Goal: Task Accomplishment & Management: Manage account settings

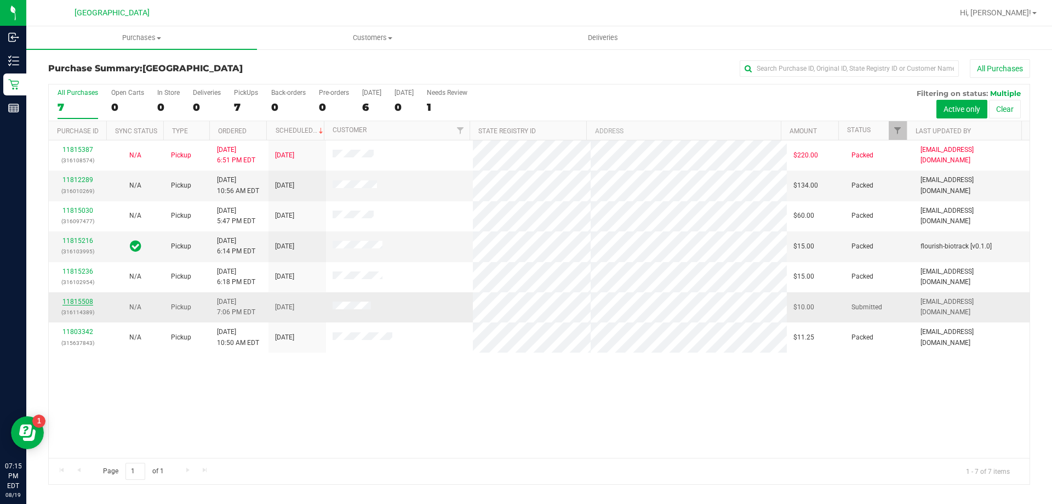
click at [82, 300] on link "11815508" at bounding box center [77, 302] width 31 height 8
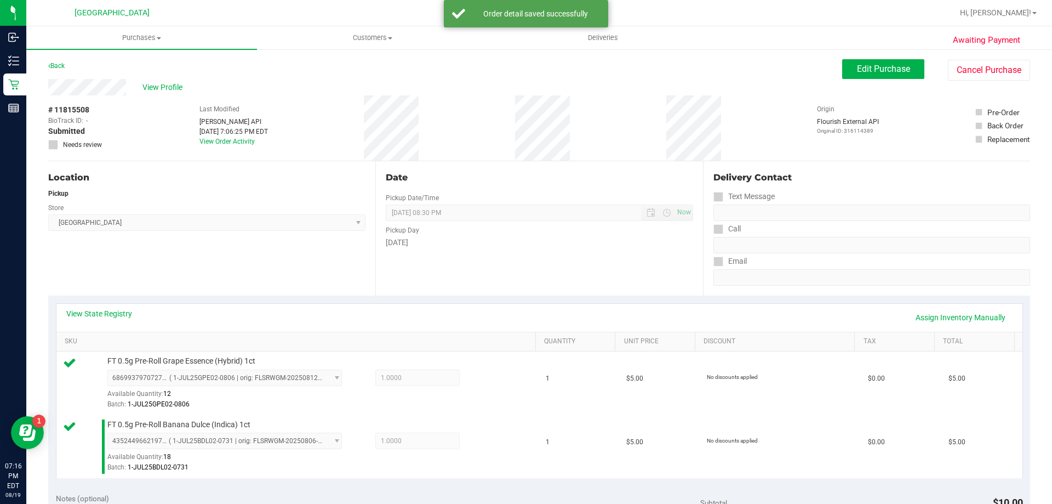
scroll to position [384, 0]
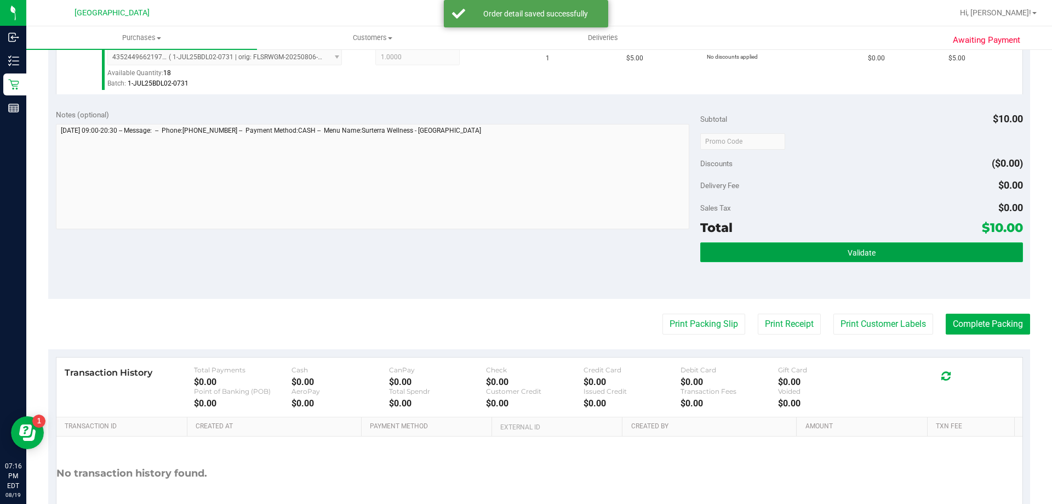
click at [854, 258] on button "Validate" at bounding box center [861, 252] width 322 height 20
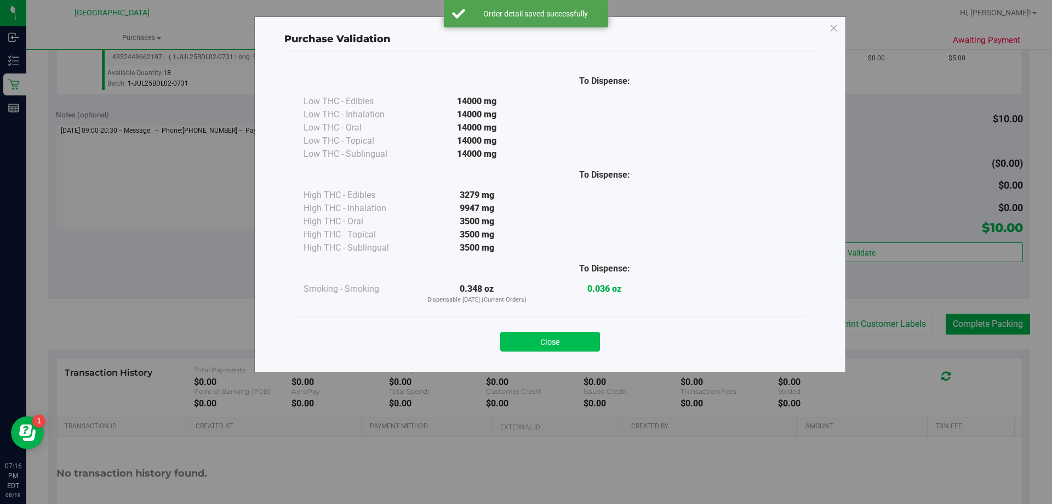
click at [569, 339] on button "Close" at bounding box center [550, 342] width 100 height 20
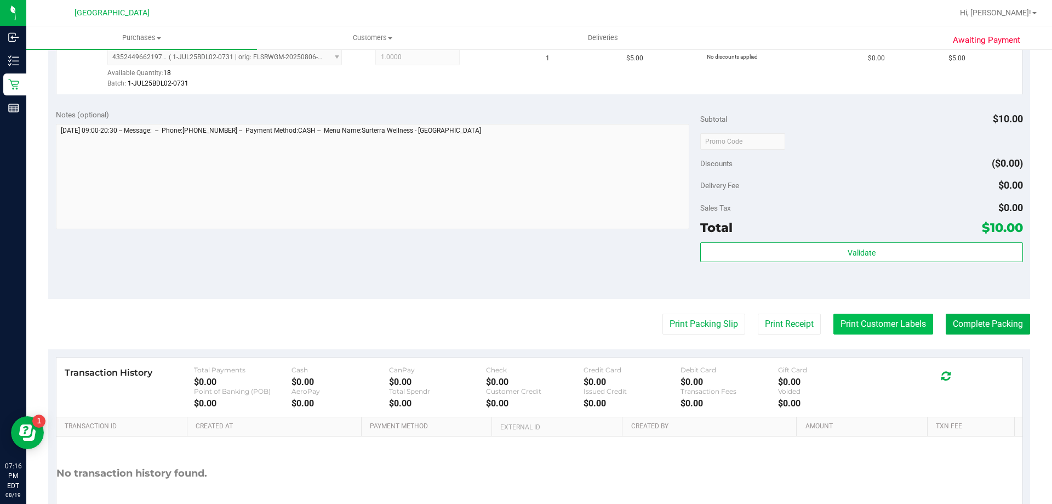
click at [910, 331] on button "Print Customer Labels" at bounding box center [884, 323] width 100 height 21
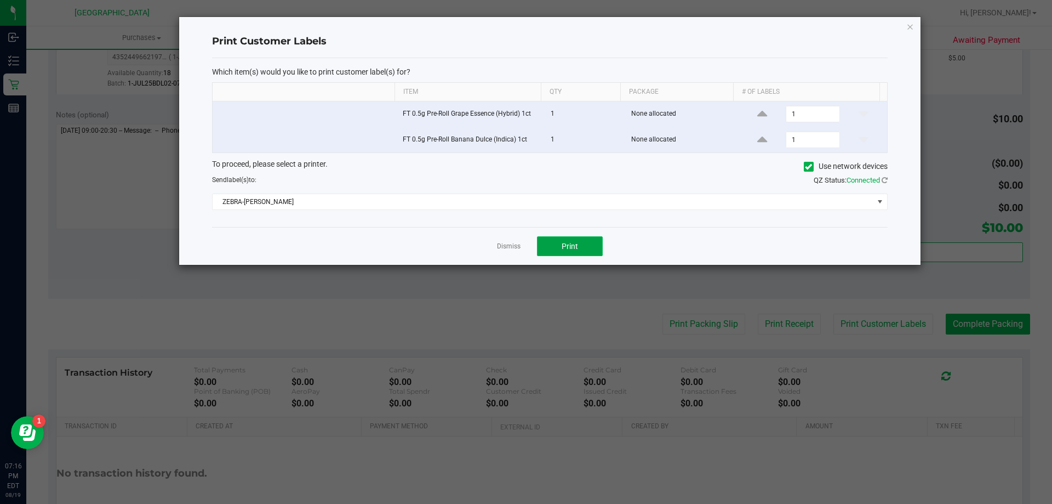
click at [574, 249] on span "Print" at bounding box center [570, 246] width 16 height 9
click at [510, 245] on link "Dismiss" at bounding box center [509, 246] width 24 height 9
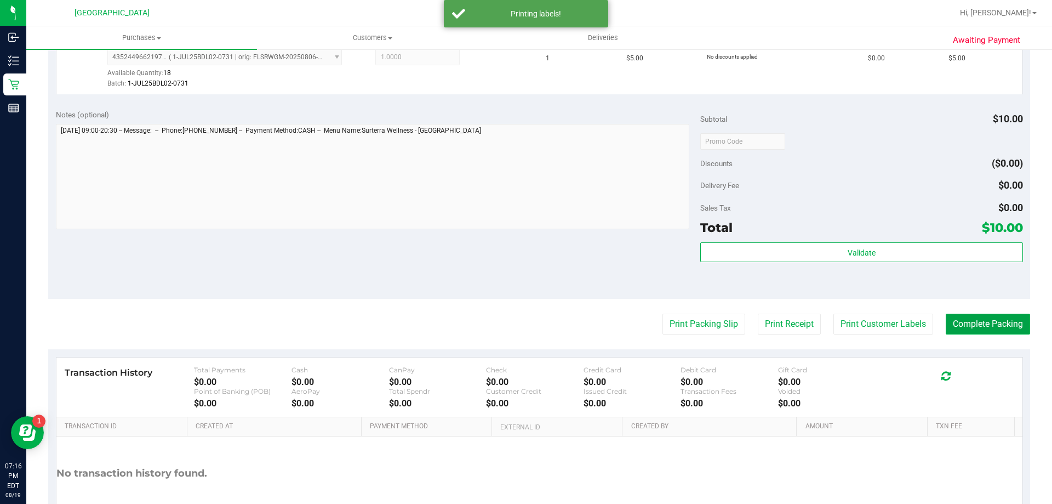
click at [975, 320] on button "Complete Packing" at bounding box center [988, 323] width 84 height 21
click at [975, 320] on button "Complete Packing" at bounding box center [983, 323] width 93 height 21
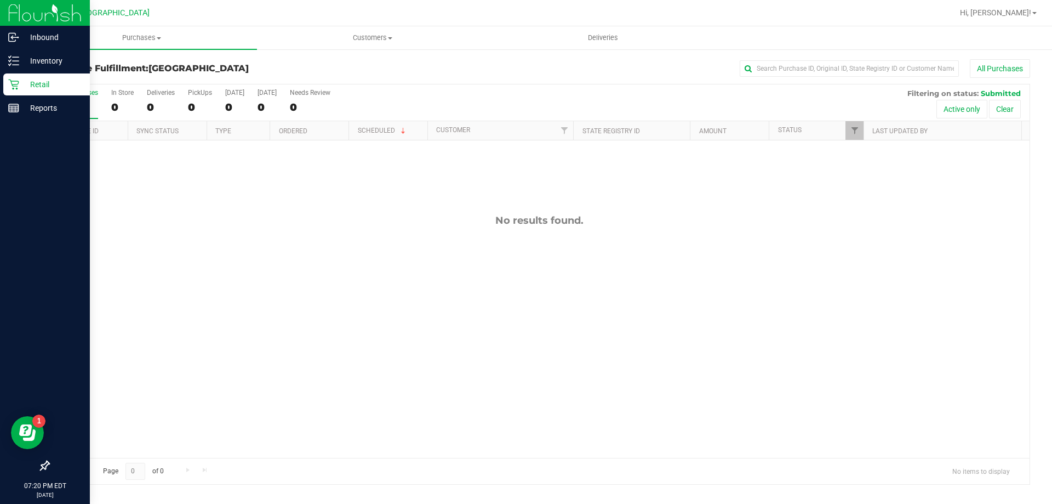
click at [23, 89] on p "Retail" at bounding box center [52, 84] width 66 height 13
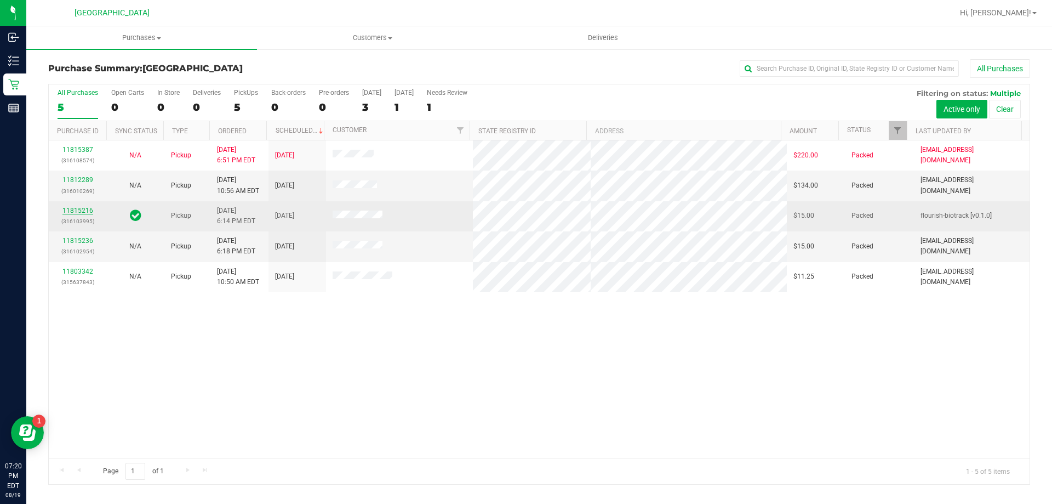
click at [77, 210] on link "11815216" at bounding box center [77, 211] width 31 height 8
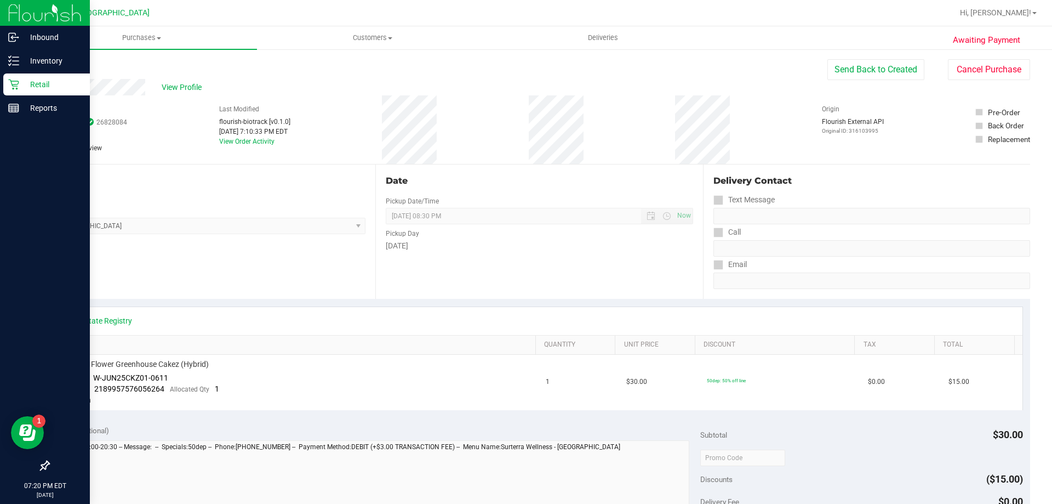
click at [9, 81] on icon at bounding box center [13, 84] width 11 height 11
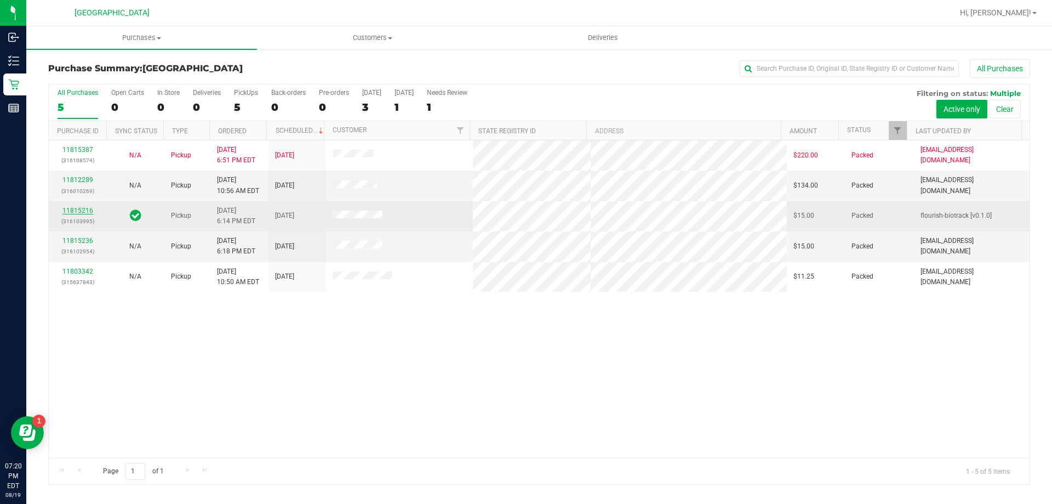
click at [70, 208] on link "11815216" at bounding box center [77, 211] width 31 height 8
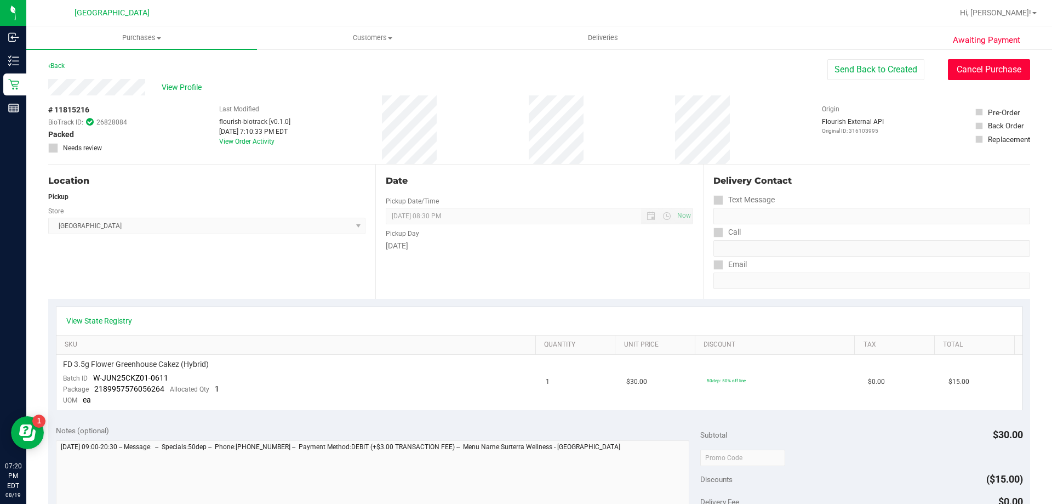
click at [973, 69] on button "Cancel Purchase" at bounding box center [989, 69] width 82 height 21
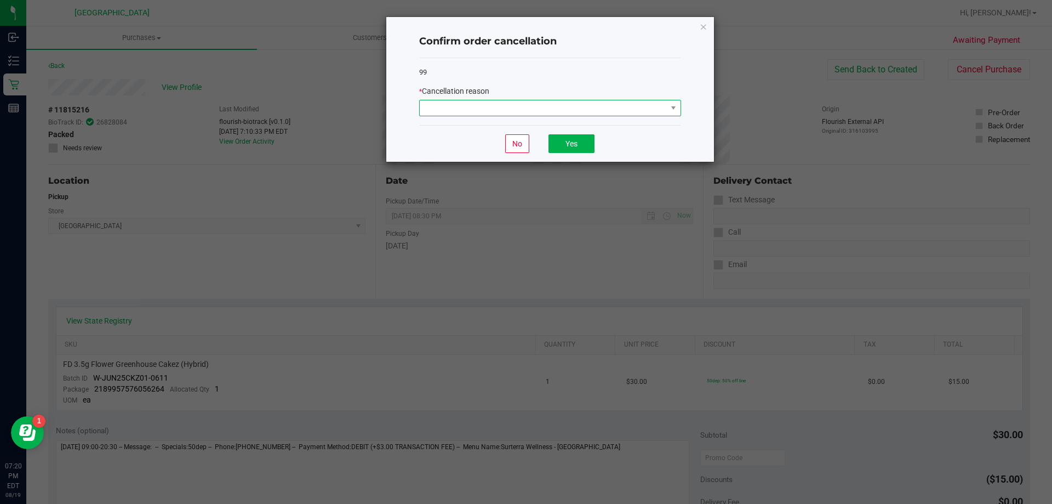
click at [615, 106] on span at bounding box center [543, 107] width 247 height 15
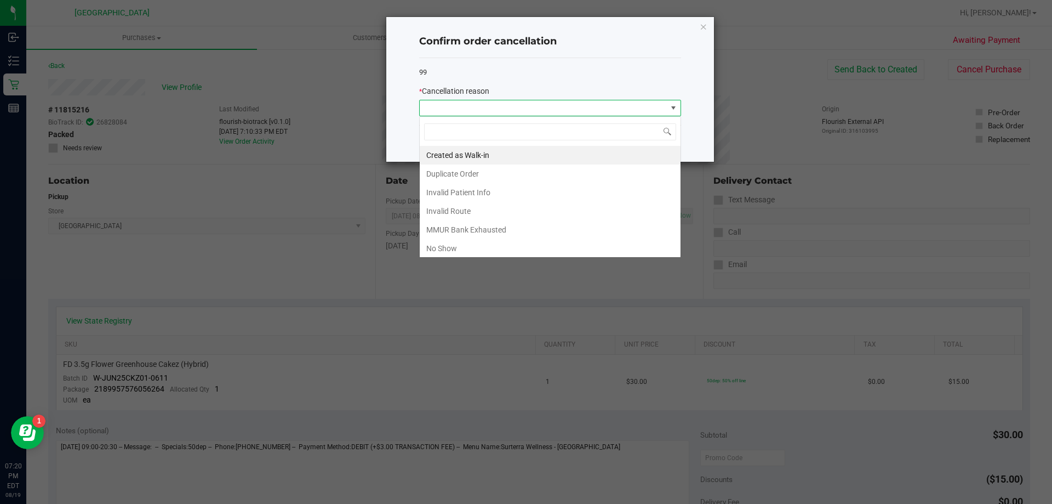
scroll to position [16, 262]
click at [394, 144] on div "Confirm order cancellation 99 * Cancellation reason No Yes" at bounding box center [550, 89] width 328 height 145
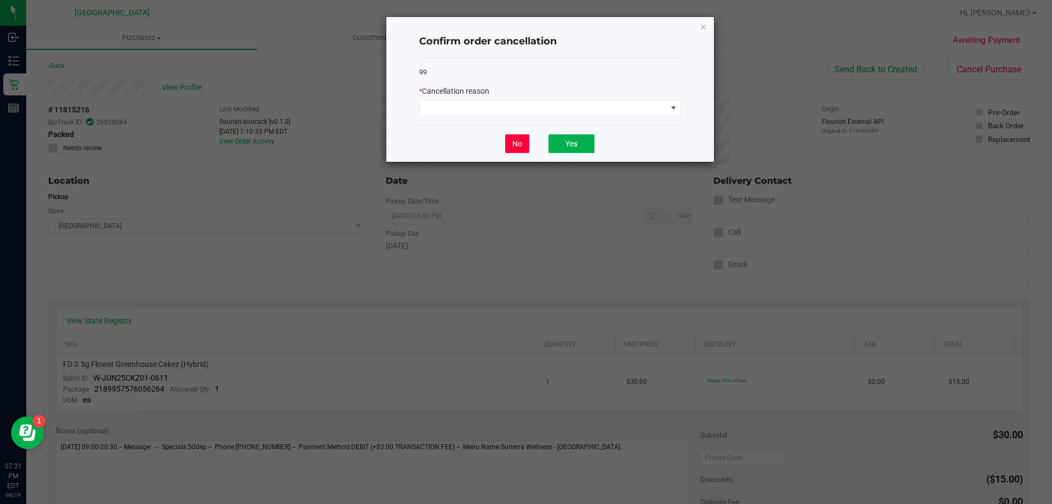
click at [519, 142] on button "No" at bounding box center [517, 143] width 24 height 19
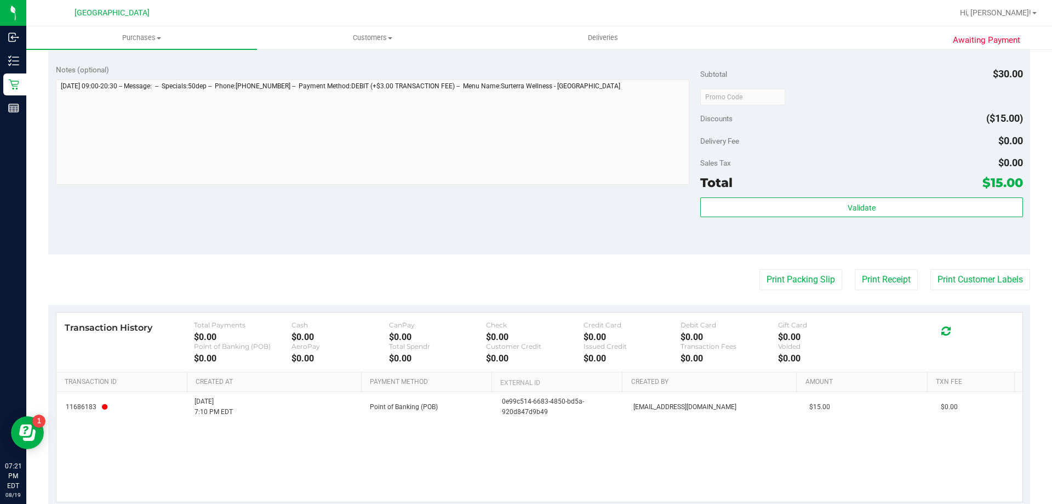
scroll to position [389, 0]
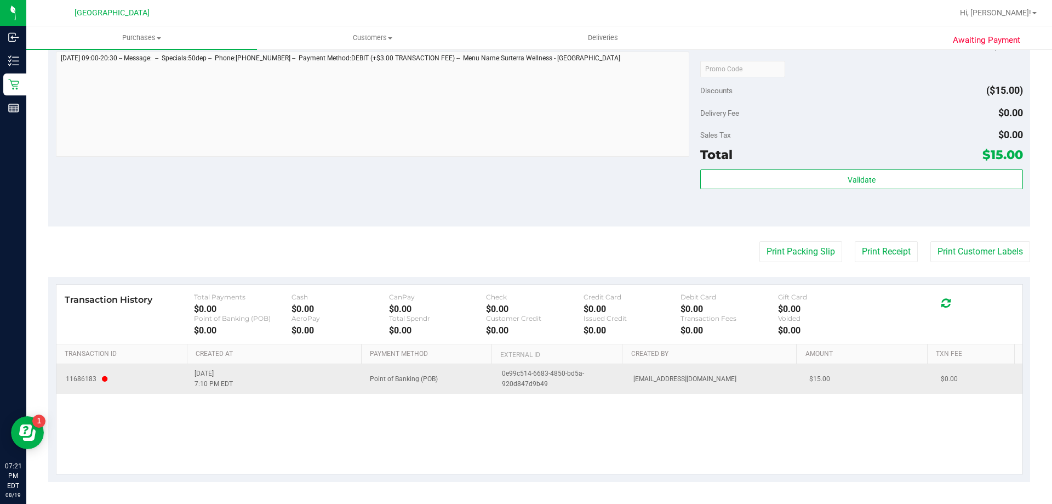
click at [419, 385] on td "Point of Banking (POB)" at bounding box center [429, 379] width 132 height 30
click at [627, 368] on td "[EMAIL_ADDRESS][DOMAIN_NAME]" at bounding box center [715, 379] width 176 height 30
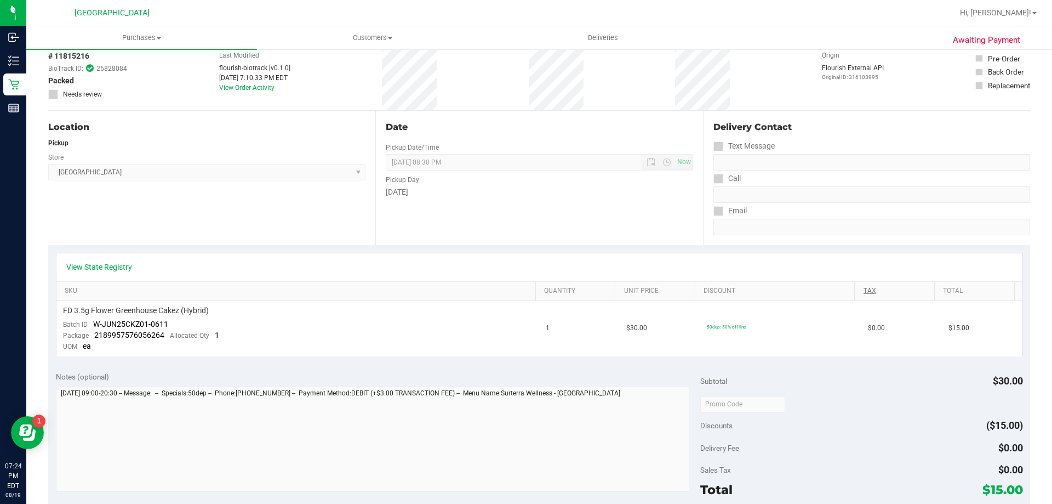
scroll to position [0, 0]
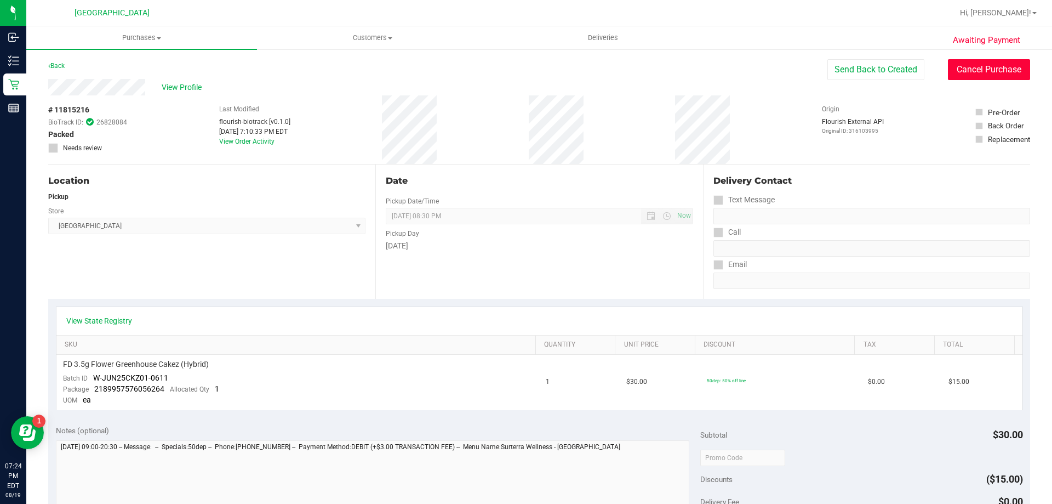
click at [981, 68] on button "Cancel Purchase" at bounding box center [989, 69] width 82 height 21
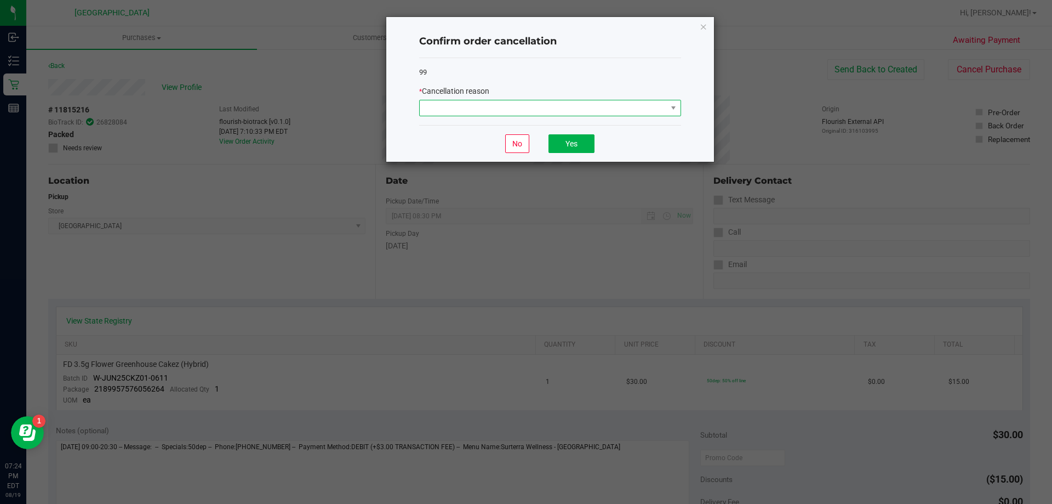
click at [561, 108] on span at bounding box center [543, 107] width 247 height 15
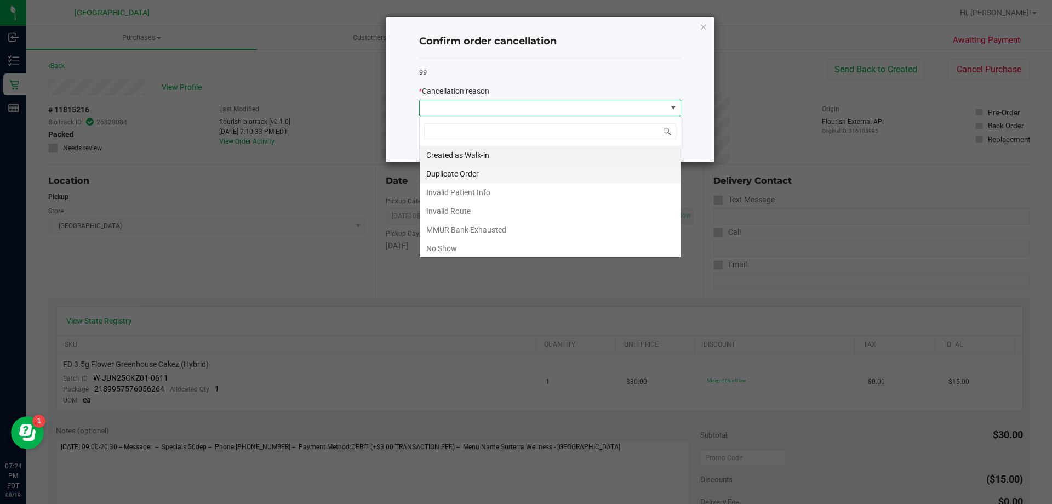
scroll to position [16, 262]
click at [489, 199] on li "Invalid Patient Info" at bounding box center [550, 192] width 261 height 19
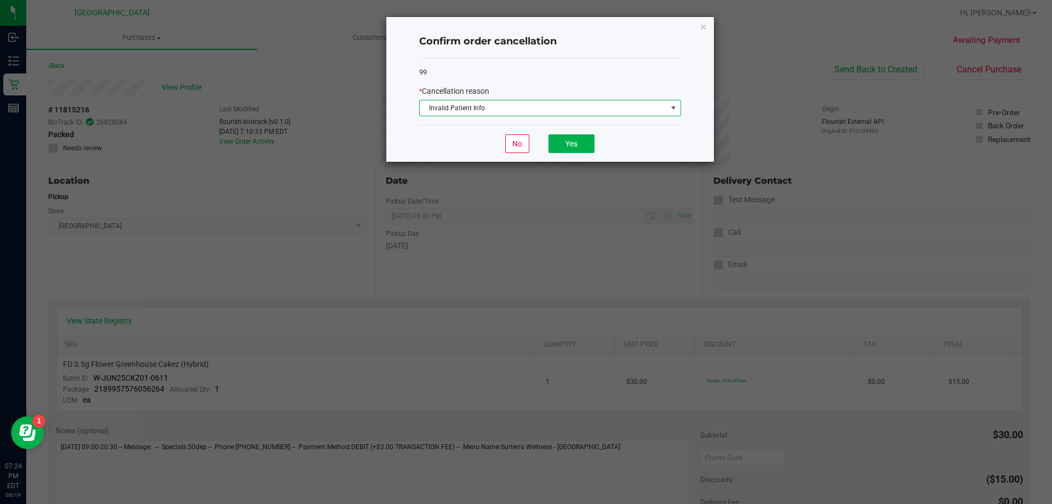
click at [546, 103] on span "Invalid Patient Info" at bounding box center [543, 107] width 247 height 15
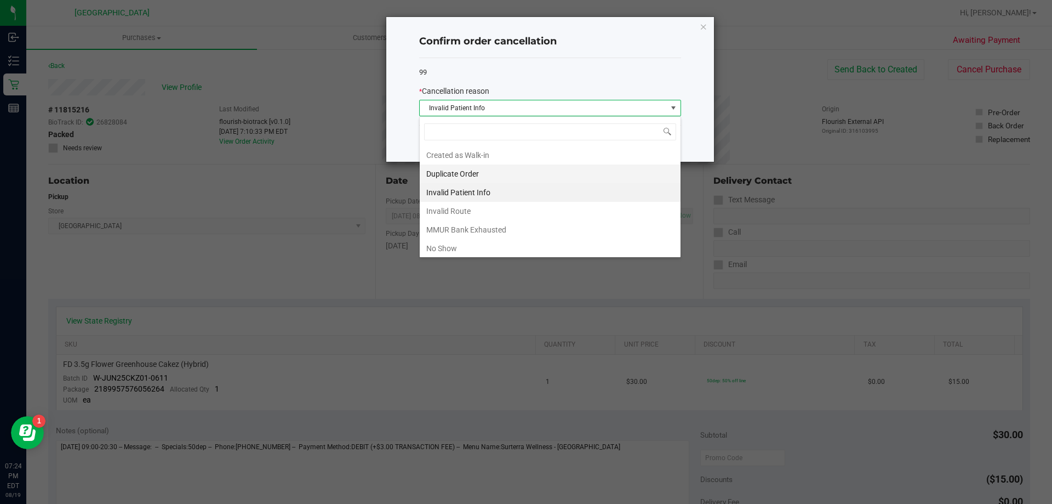
click at [459, 171] on li "Duplicate Order" at bounding box center [550, 173] width 261 height 19
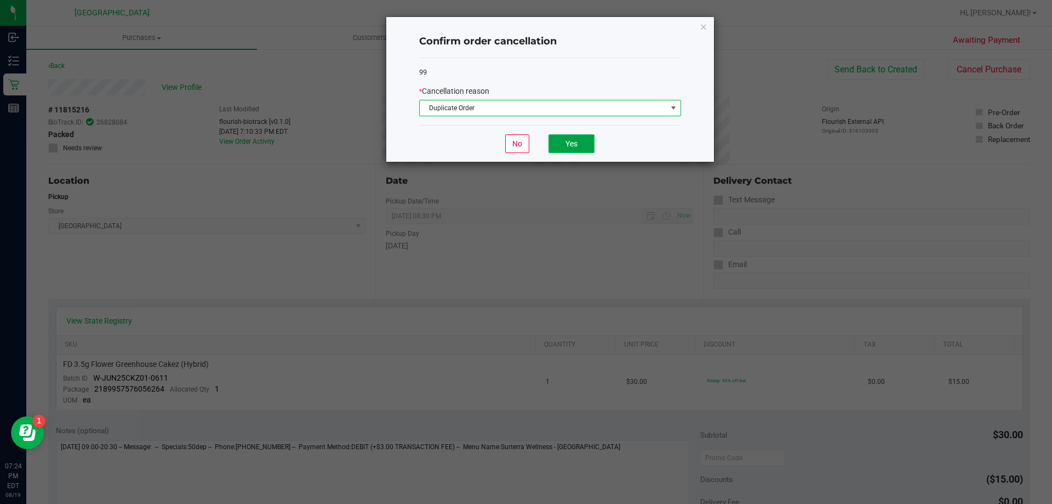
click at [588, 152] on button "Yes" at bounding box center [572, 143] width 46 height 19
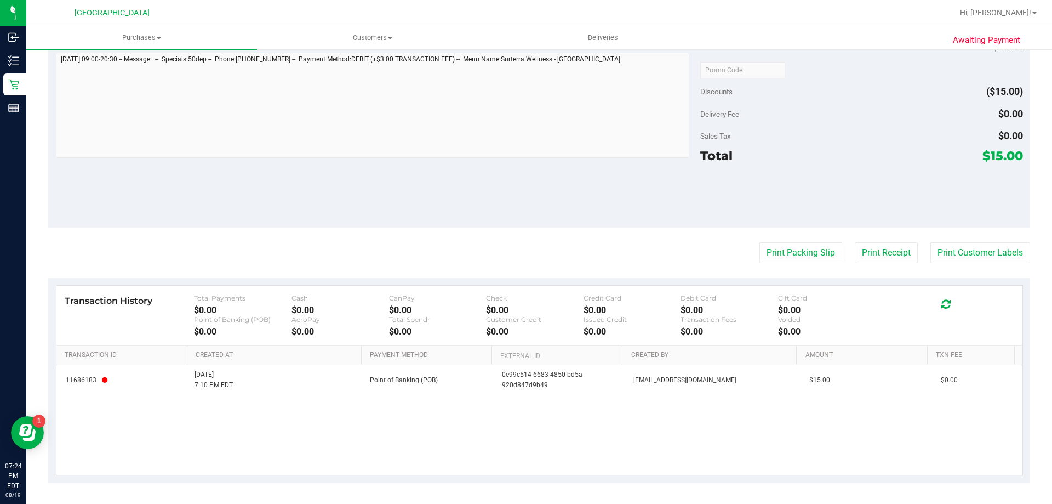
scroll to position [389, 0]
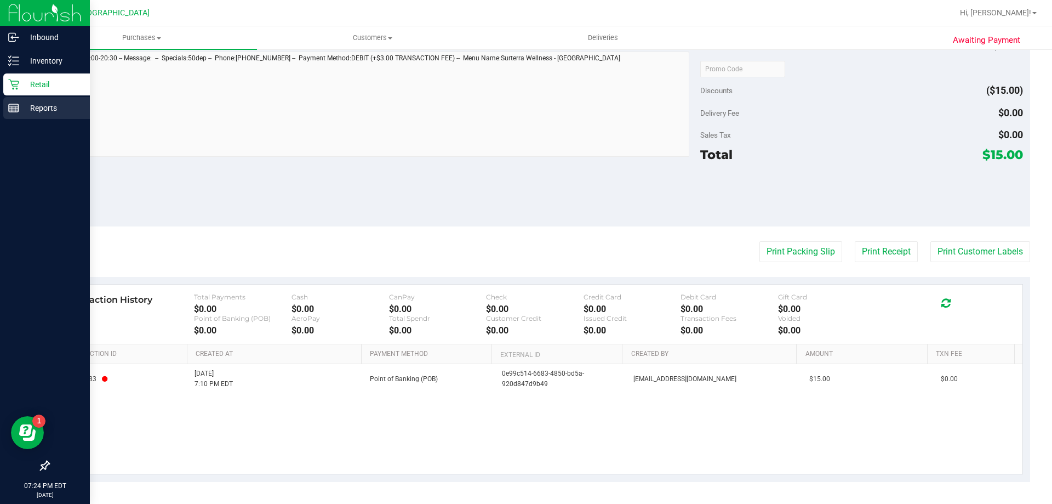
click at [26, 97] on div "Reports" at bounding box center [46, 108] width 87 height 22
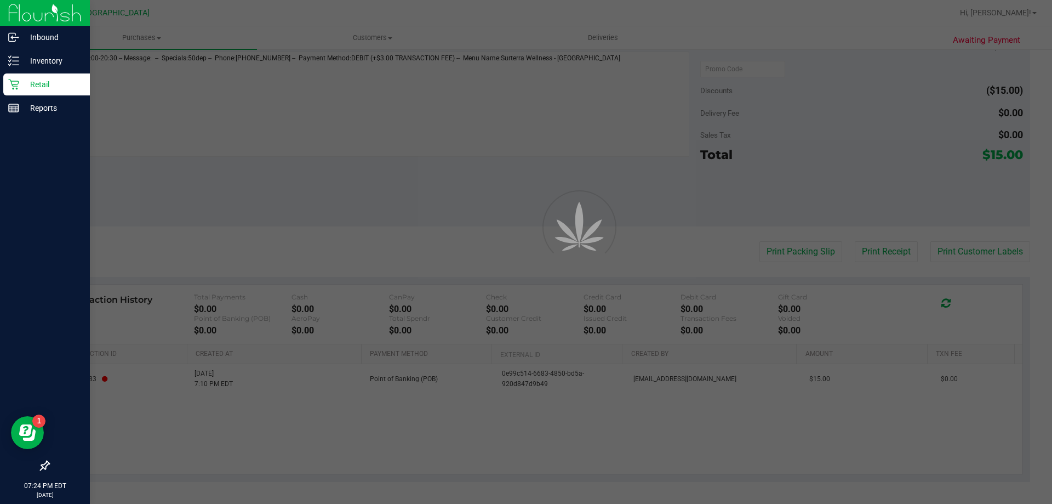
click at [35, 87] on p "Retail" at bounding box center [52, 84] width 66 height 13
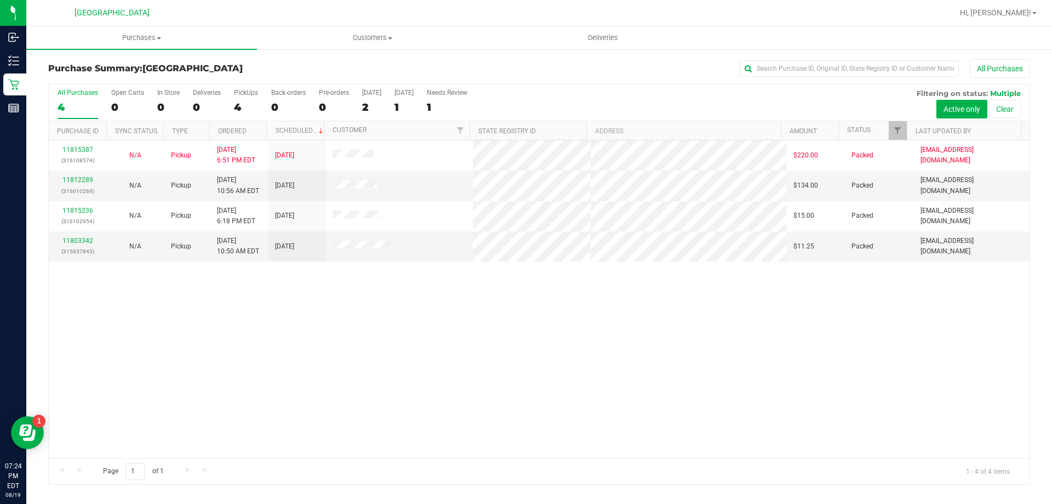
click at [363, 313] on div "11815387 (316108574) N/A Pickup [DATE] 6:51 PM EDT 8/20/2025 $220.00 Packed [EM…" at bounding box center [539, 298] width 981 height 317
